Goal: Task Accomplishment & Management: Complete application form

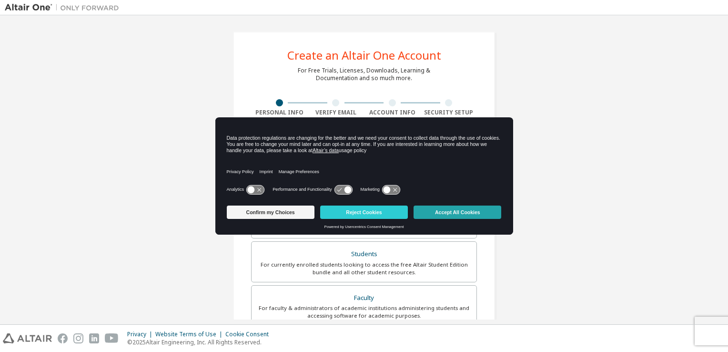
click at [480, 211] on button "Accept All Cookies" at bounding box center [458, 211] width 88 height 13
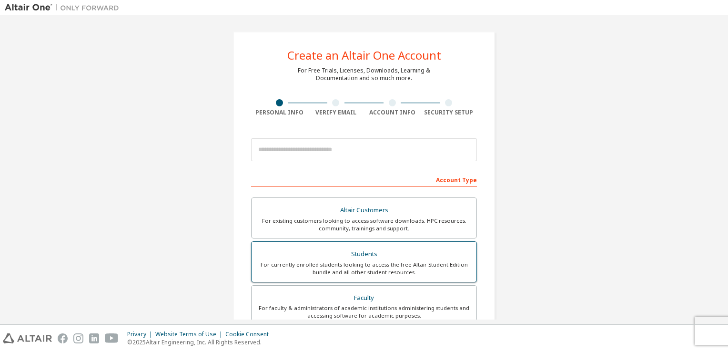
click at [381, 257] on div "Students" at bounding box center [364, 253] width 214 height 13
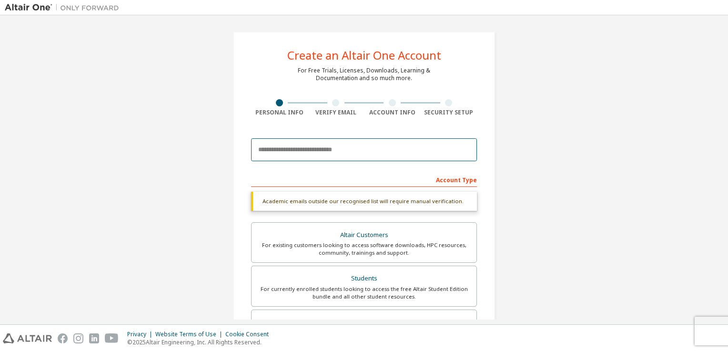
click at [324, 155] on input "email" at bounding box center [364, 149] width 226 height 23
type input "**********"
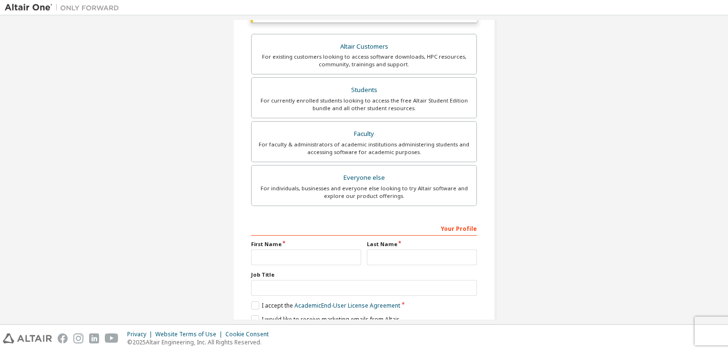
scroll to position [189, 0]
click at [317, 257] on input "text" at bounding box center [306, 257] width 110 height 16
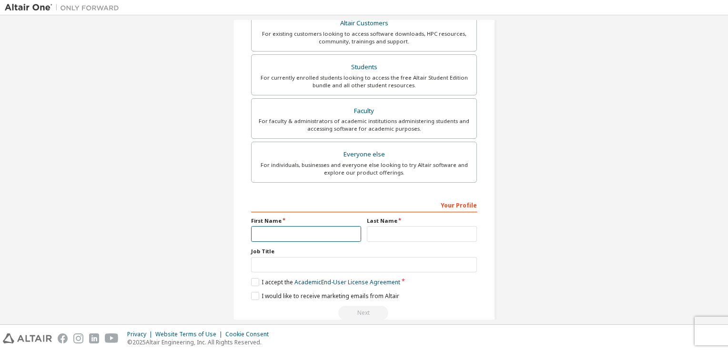
scroll to position [203, 0]
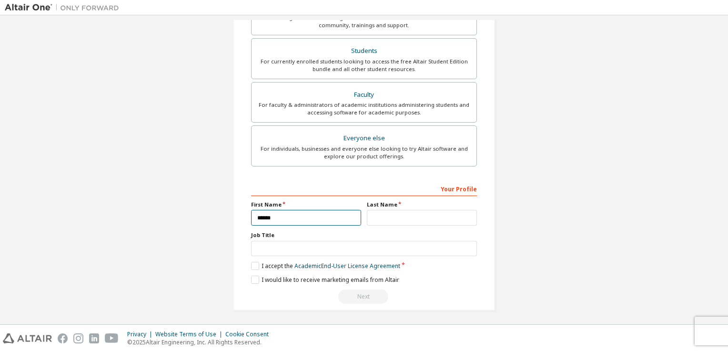
type input "******"
click at [392, 216] on input "text" at bounding box center [422, 218] width 110 height 16
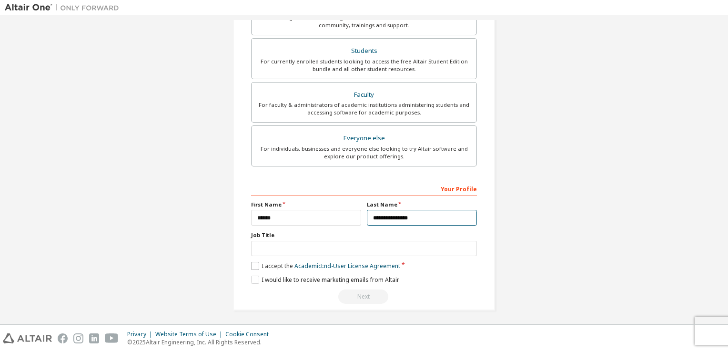
type input "**********"
click at [256, 263] on label "I accept the Academic End-User License Agreement" at bounding box center [325, 266] width 149 height 8
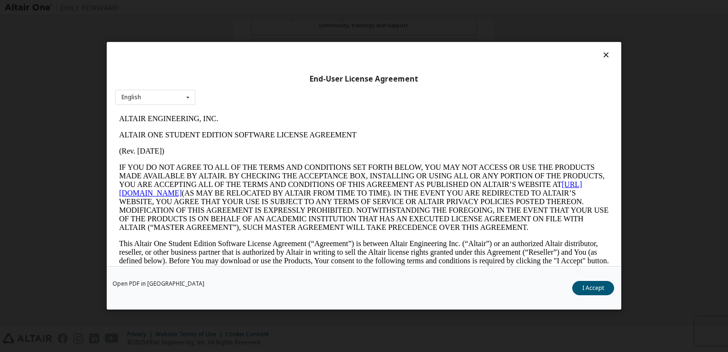
scroll to position [0, 0]
click at [589, 289] on button "I Accept" at bounding box center [593, 288] width 42 height 14
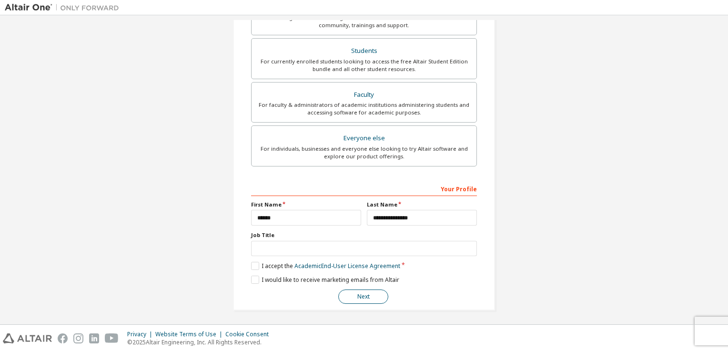
click at [355, 294] on button "Next" at bounding box center [363, 296] width 50 height 14
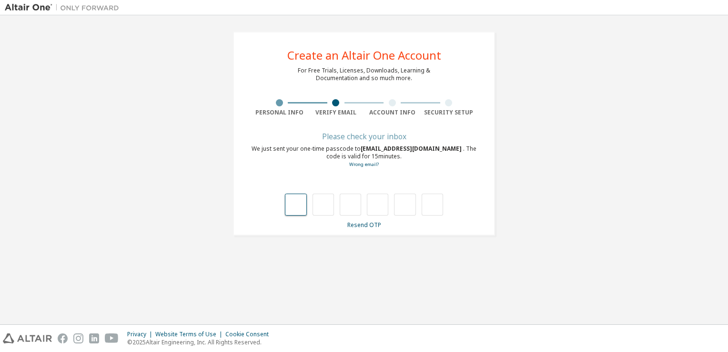
type input "*"
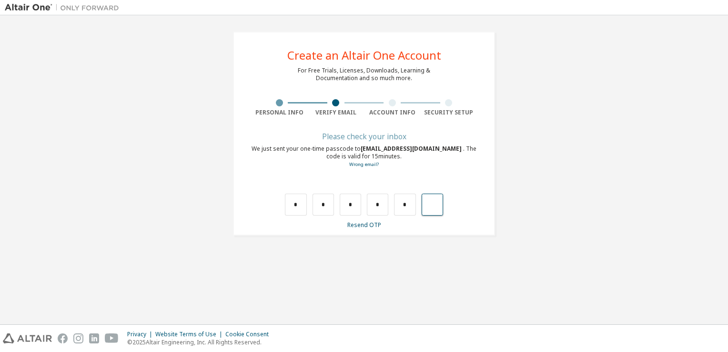
type input "*"
